Goal: Navigation & Orientation: Find specific page/section

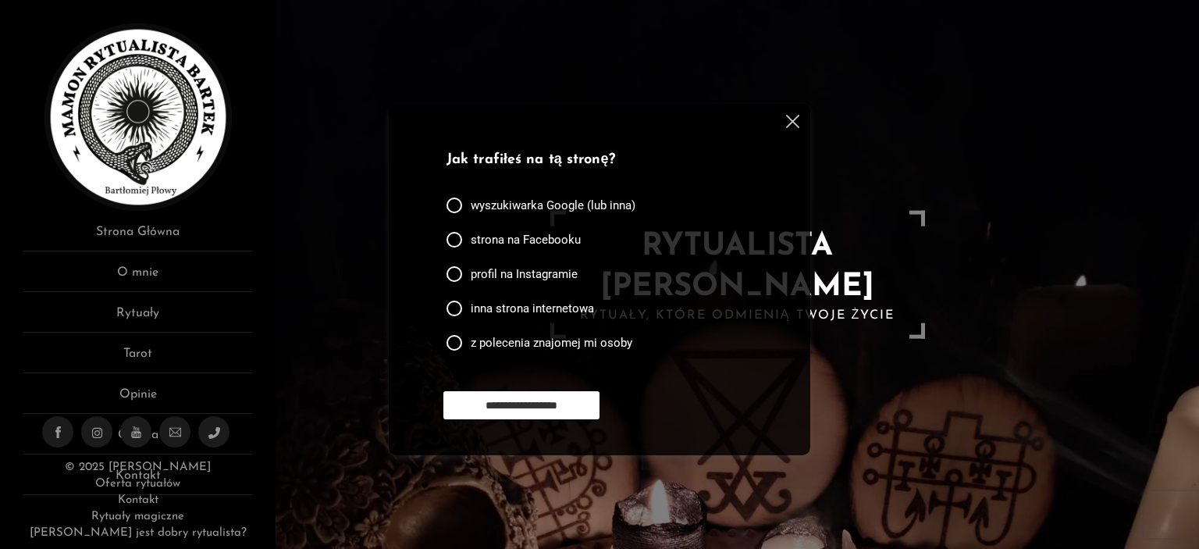
click at [787, 119] on img at bounding box center [792, 121] width 13 height 13
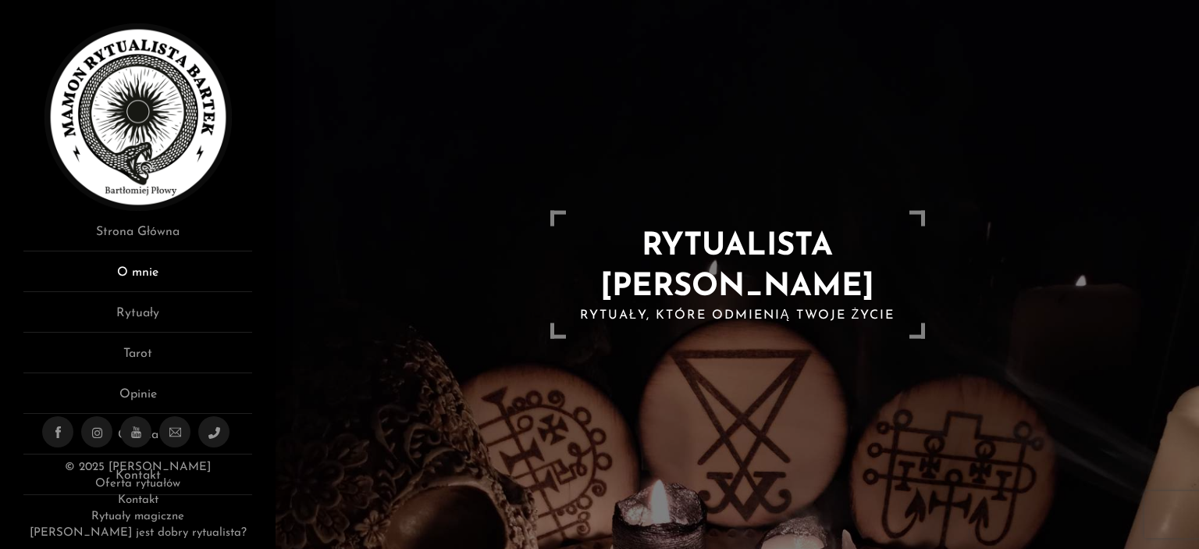
click at [137, 268] on link "O mnie" at bounding box center [137, 277] width 229 height 29
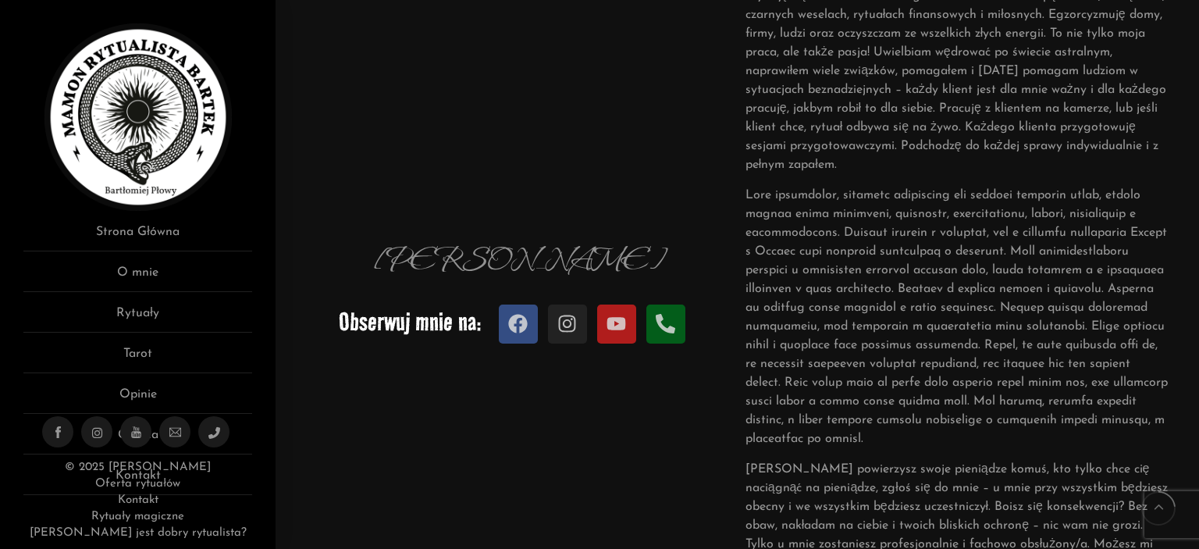
scroll to position [281, 0]
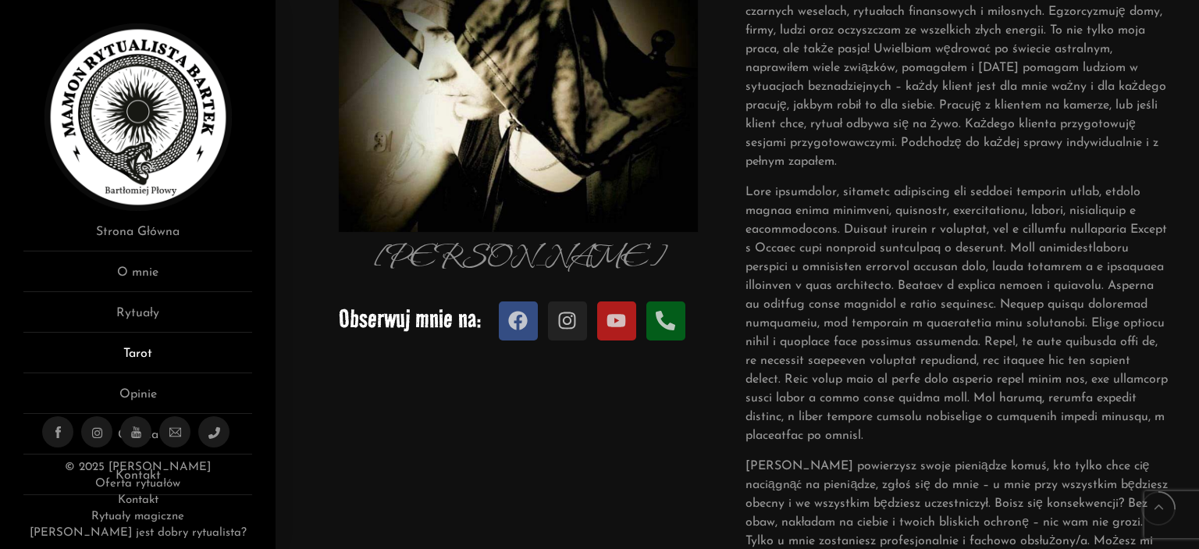
click at [137, 355] on link "Tarot" at bounding box center [137, 358] width 229 height 29
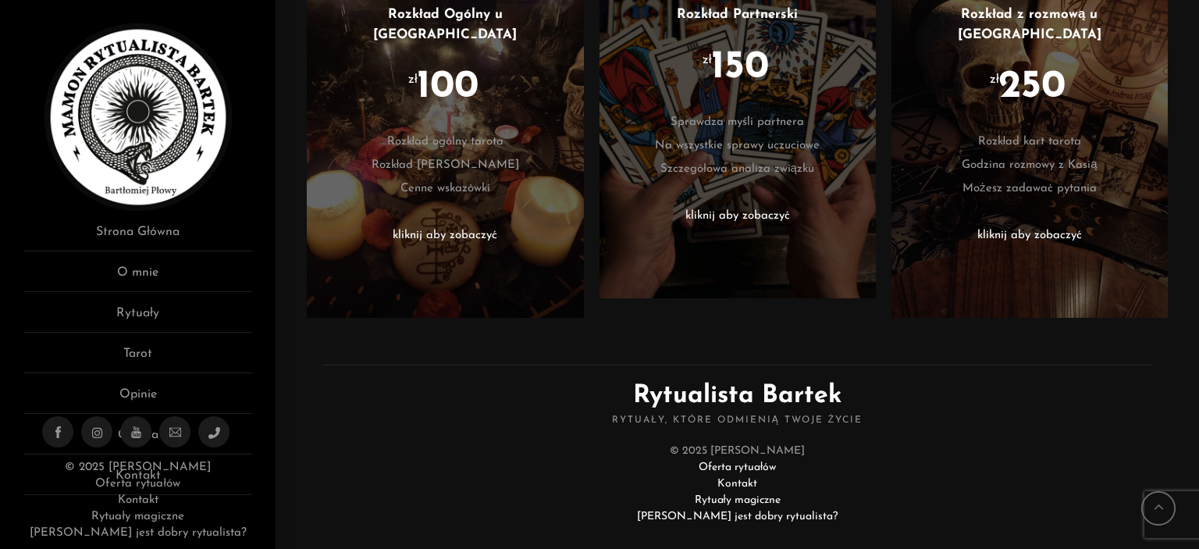
scroll to position [751, 0]
